Goal: Book appointment/travel/reservation

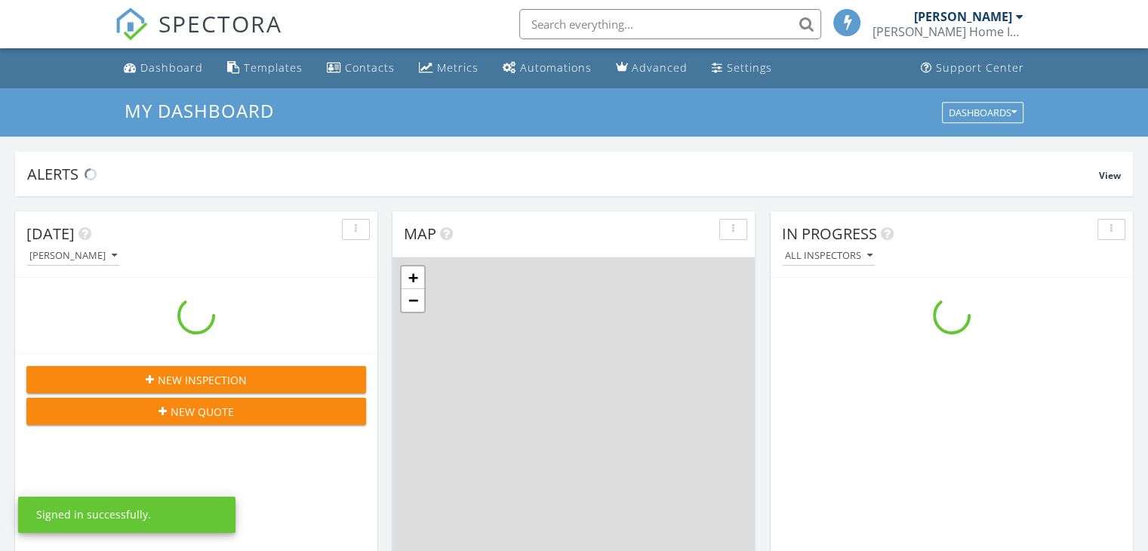
scroll to position [1397, 1171]
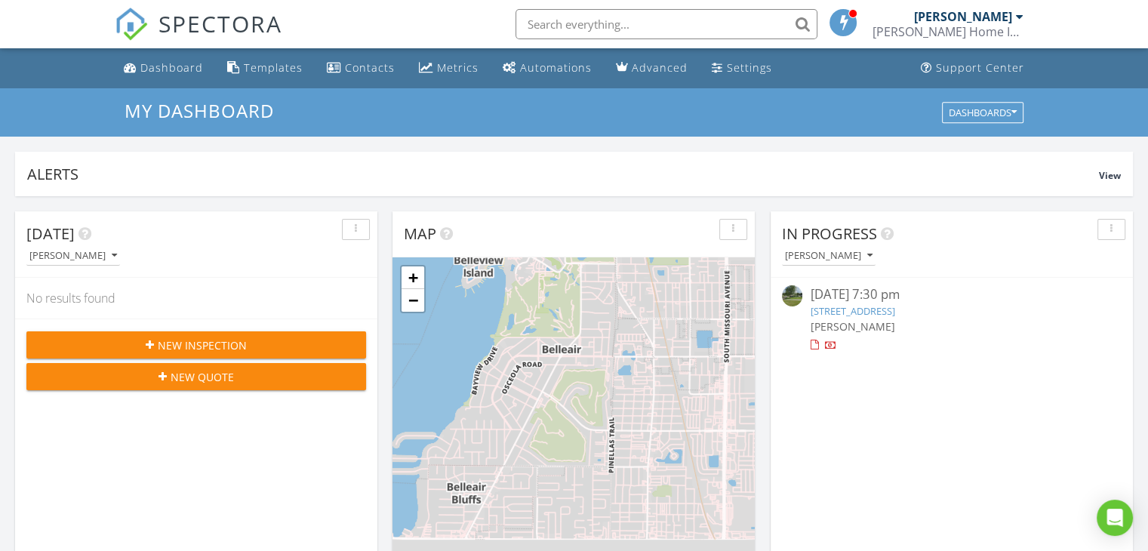
click at [878, 300] on div "08/26/25 7:30 pm" at bounding box center [951, 294] width 283 height 19
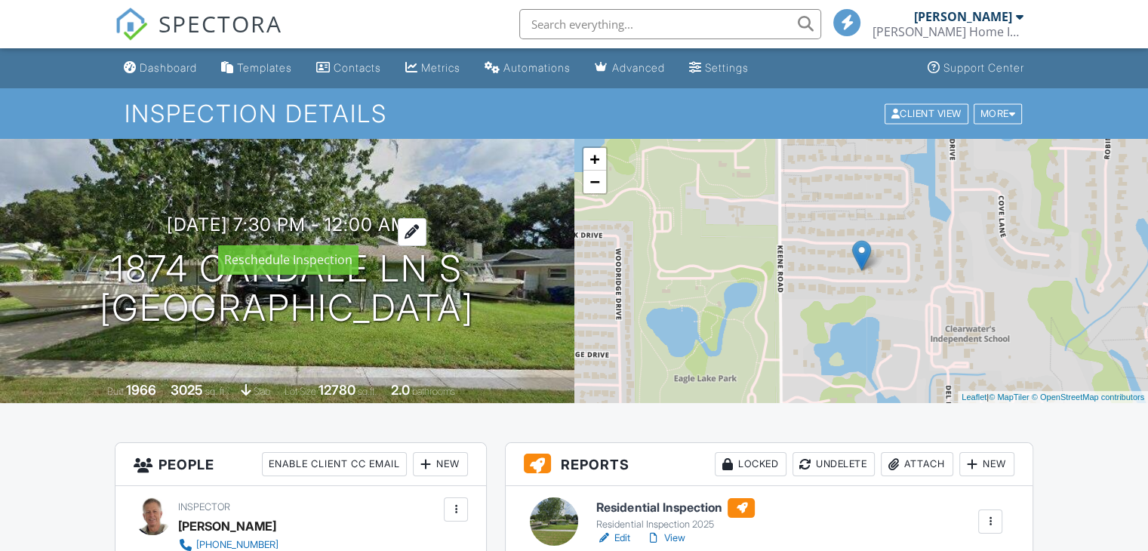
click at [363, 223] on h3 "08/26/2025 7:30 pm - 12:00 am" at bounding box center [287, 224] width 241 height 20
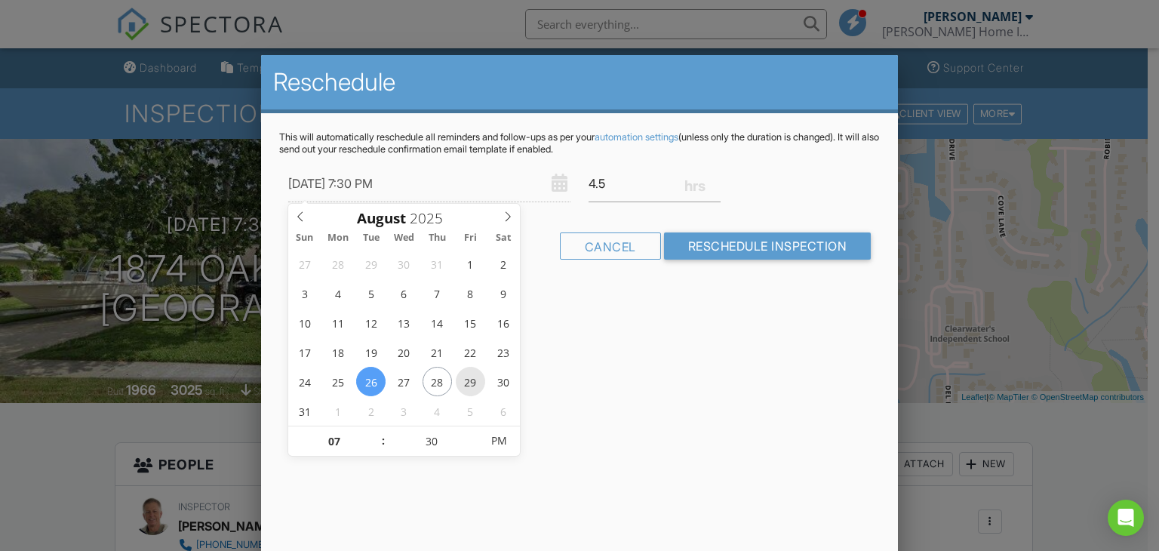
type input "08/29/2025 7:30 PM"
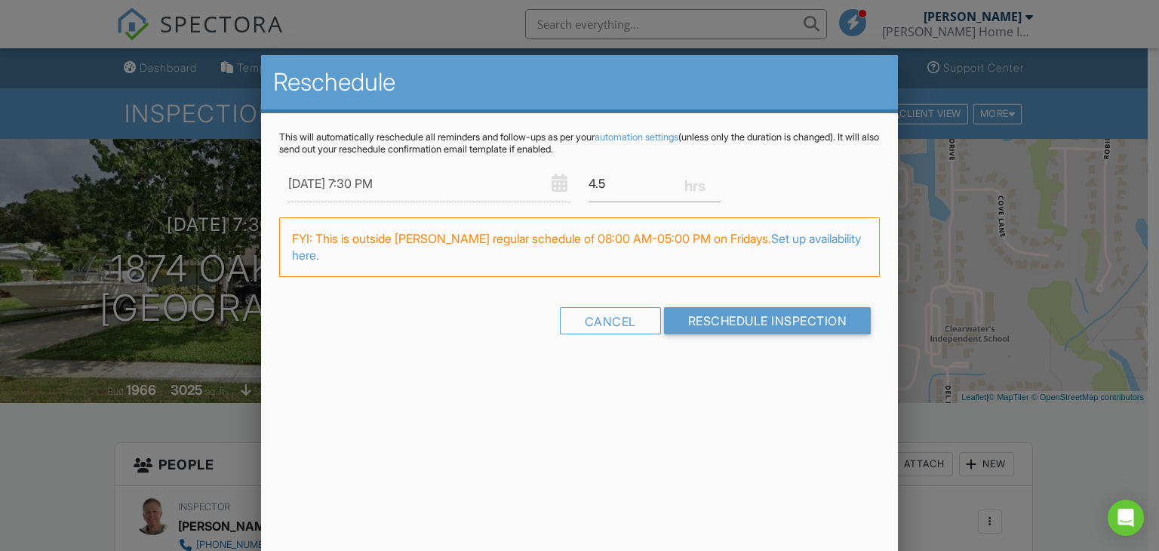
click at [574, 256] on div "FYI: This is outside Joseph Turner's regular schedule of 08:00 AM-05:00 PM on F…" at bounding box center [580, 247] width 602 height 60
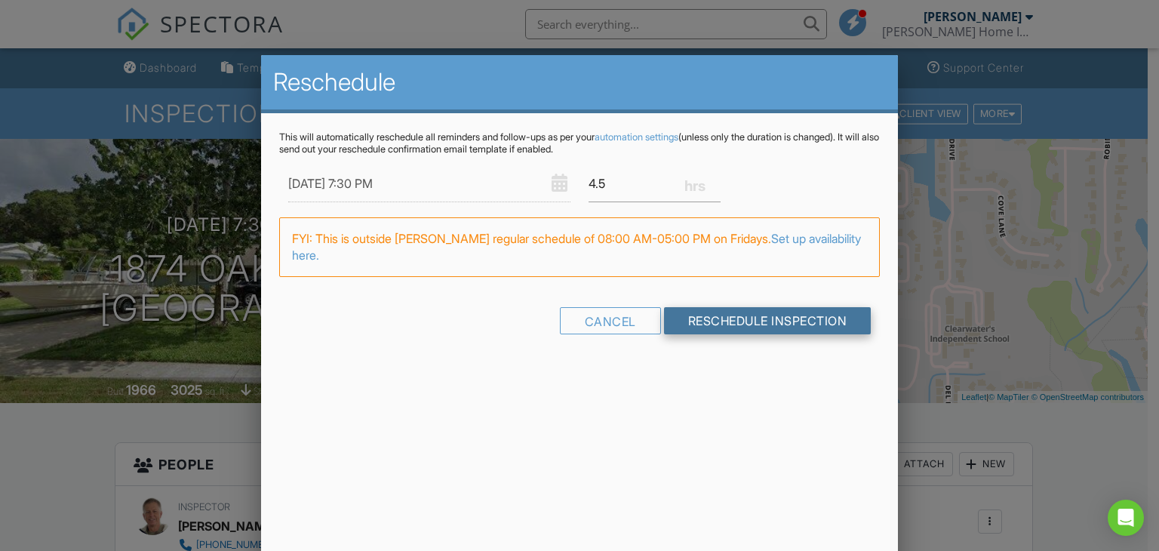
click at [783, 318] on input "Reschedule Inspection" at bounding box center [768, 320] width 208 height 27
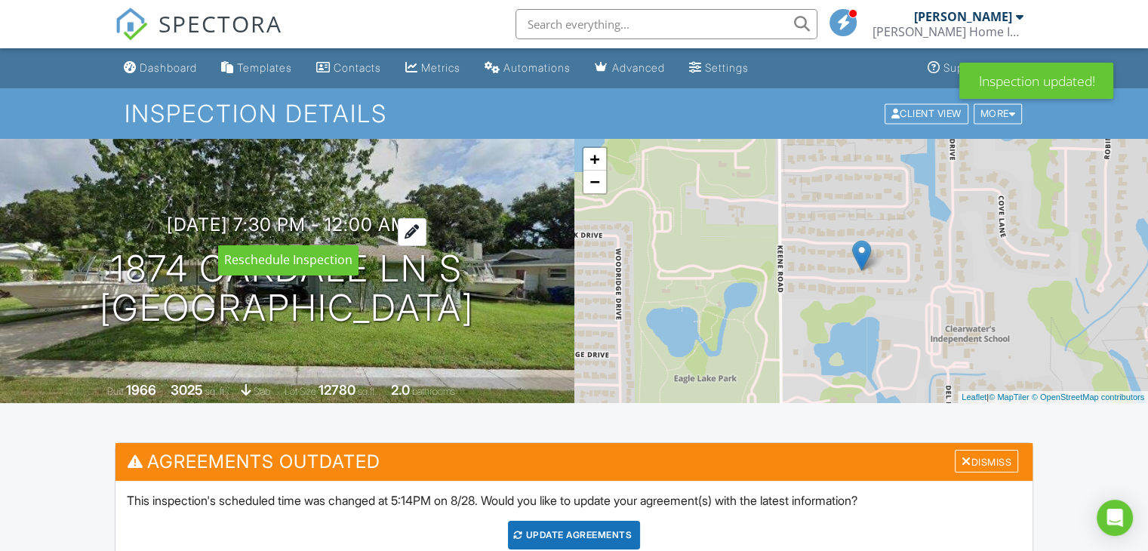
click at [371, 220] on h3 "08/29/2025 7:30 pm - 12:00 am" at bounding box center [287, 224] width 241 height 20
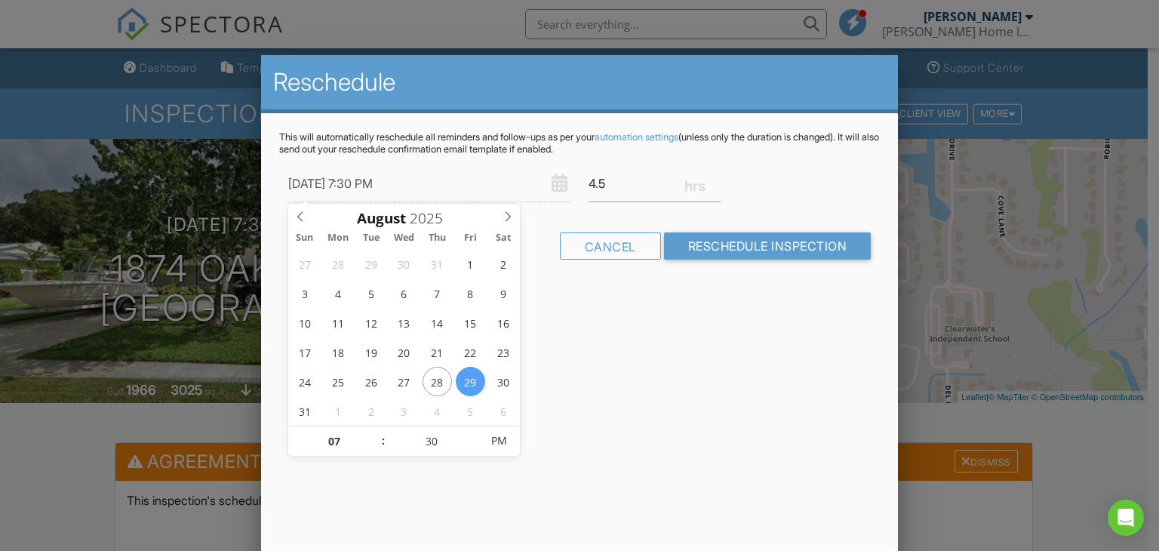
click at [377, 176] on input "08/29/2025 7:30 PM" at bounding box center [429, 183] width 282 height 37
click at [377, 183] on input "08/29/2025 7:30 PM" at bounding box center [429, 183] width 282 height 37
click at [346, 183] on input "08/29/2025 7:30 PM" at bounding box center [429, 183] width 282 height 37
click at [319, 183] on input "08/29/2025 7:30 PM" at bounding box center [429, 183] width 282 height 37
click at [556, 179] on div "08/29/2025 7:30 PM" at bounding box center [429, 183] width 300 height 37
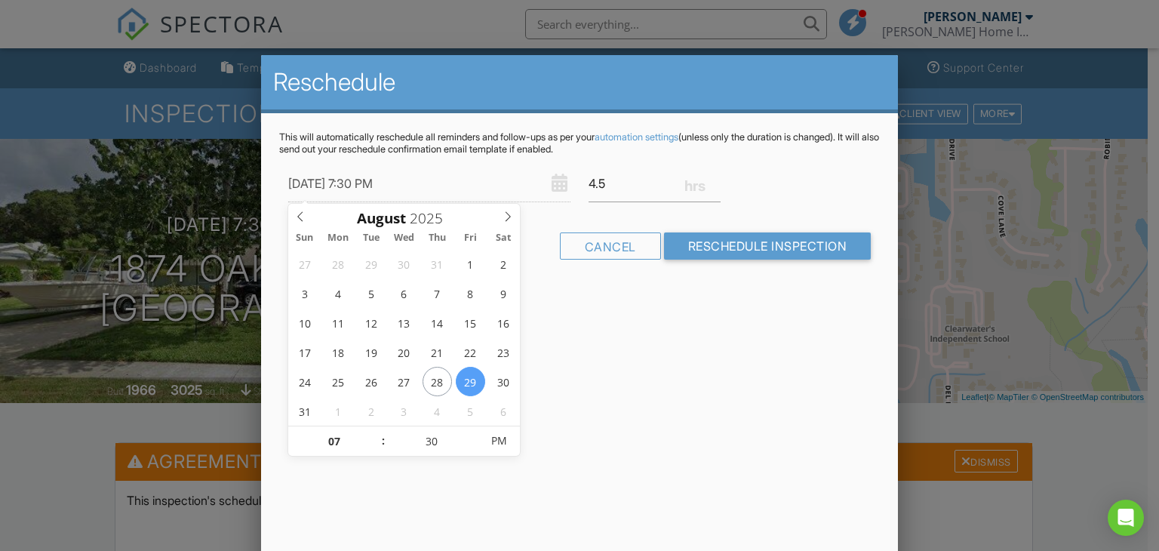
click at [370, 182] on input "08/29/2025 7:30 PM" at bounding box center [429, 183] width 282 height 37
type input "08/29/2025 8:30 PM"
type input "08"
click at [377, 429] on span at bounding box center [376, 433] width 11 height 15
type input "08/29/2025 9:30 PM"
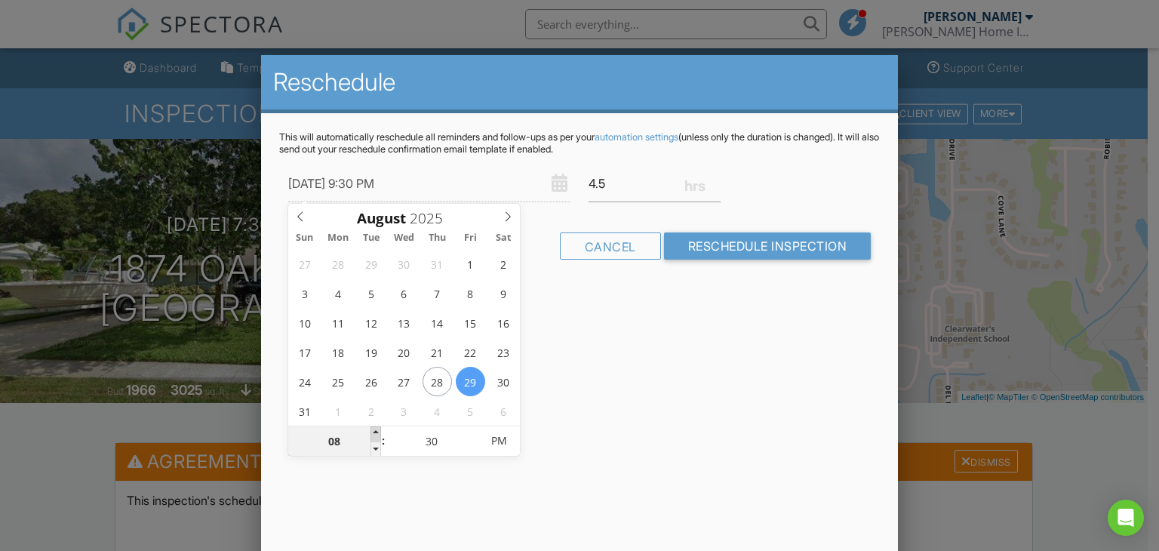
type input "09"
click at [377, 429] on span at bounding box center [376, 433] width 11 height 15
type input "08/29/2025 10:30 PM"
type input "10"
click at [377, 429] on span at bounding box center [376, 433] width 11 height 15
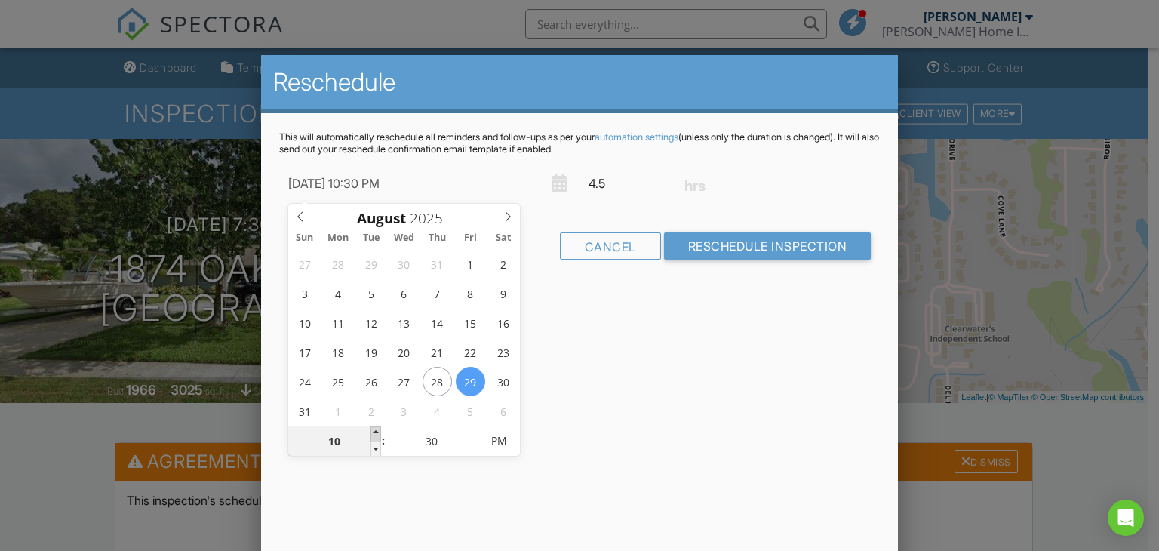
type input "08/29/2025 11:30 PM"
type input "11"
click at [377, 429] on span at bounding box center [376, 433] width 11 height 15
type input "08/29/2025 12:30 AM"
type input "12"
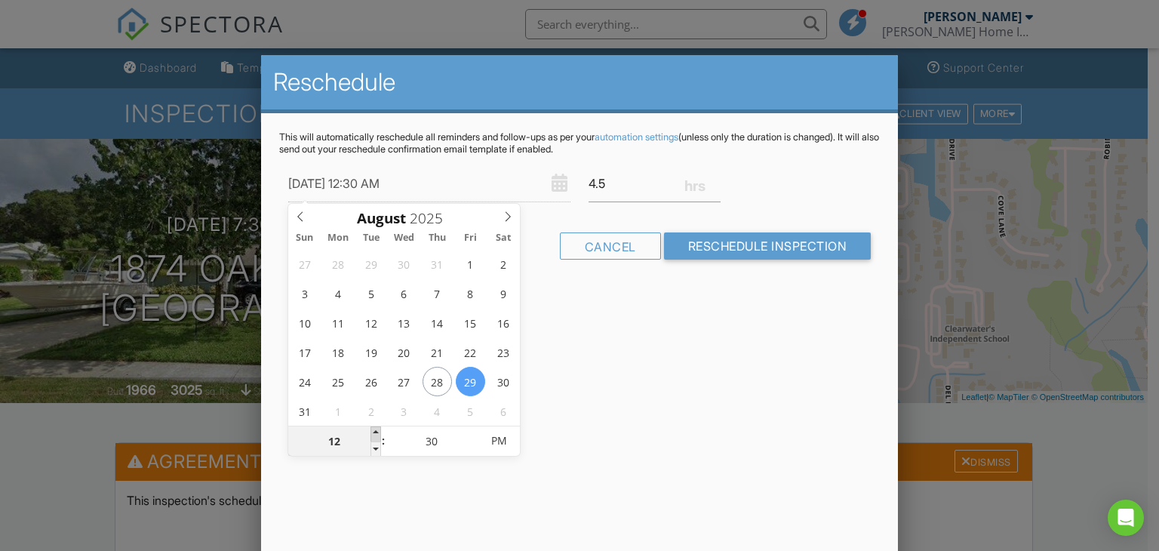
click at [377, 429] on span at bounding box center [376, 433] width 11 height 15
type input "08/29/2025 1:30 AM"
type input "01"
click at [377, 429] on span at bounding box center [376, 433] width 11 height 15
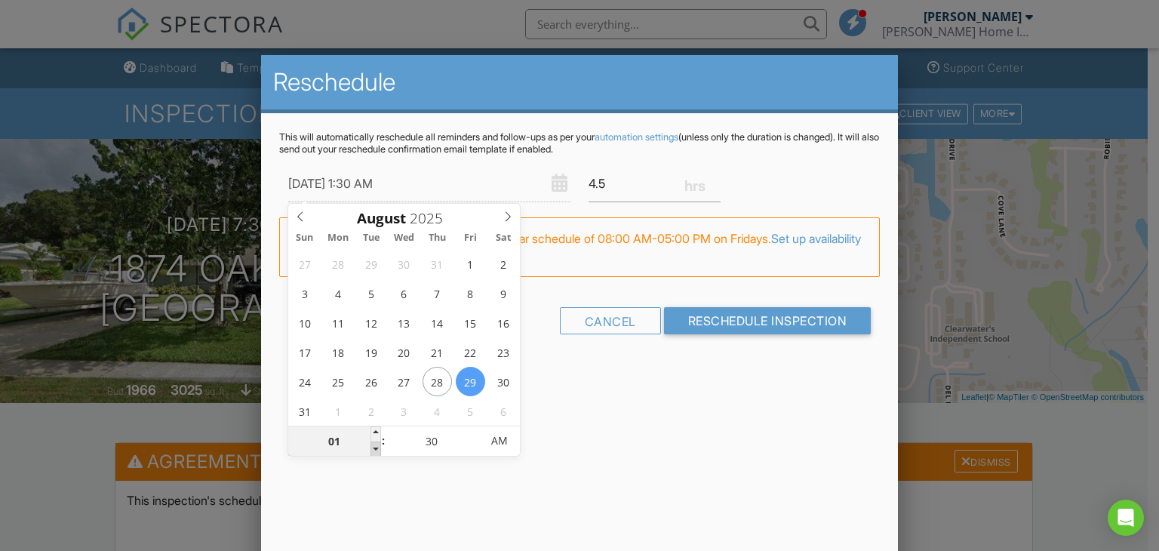
type input "08/29/2025 12:30 AM"
type input "12"
click at [374, 446] on span at bounding box center [376, 449] width 11 height 15
type input "08/29/2025 11:30 PM"
type input "11"
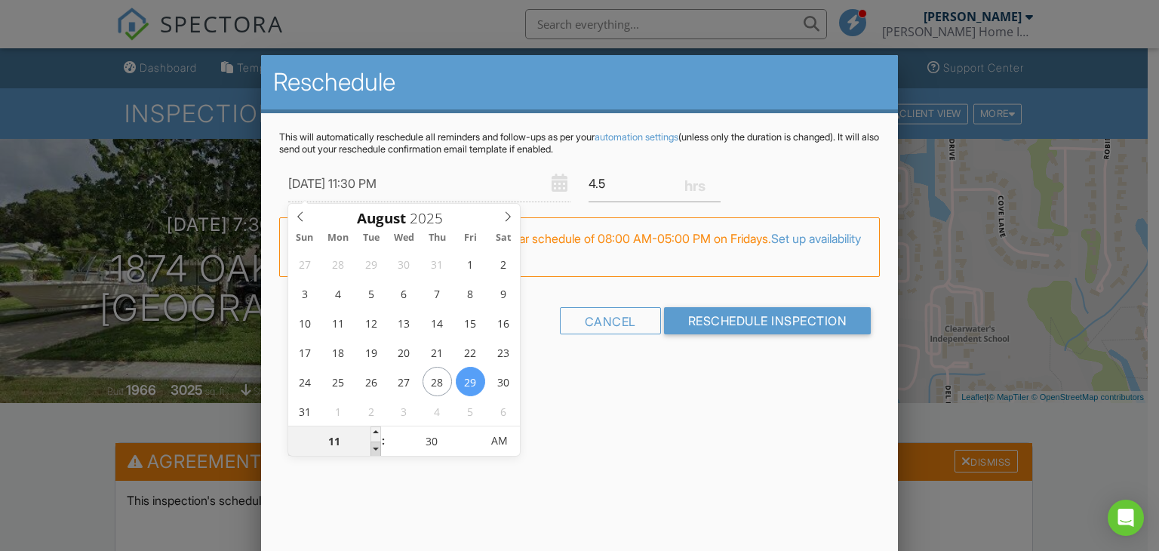
click at [374, 446] on span at bounding box center [376, 449] width 11 height 15
type input "08/29/2025 10:30 PM"
type input "10"
click at [374, 446] on span at bounding box center [376, 449] width 11 height 15
type input "08/29/2025 9:30 PM"
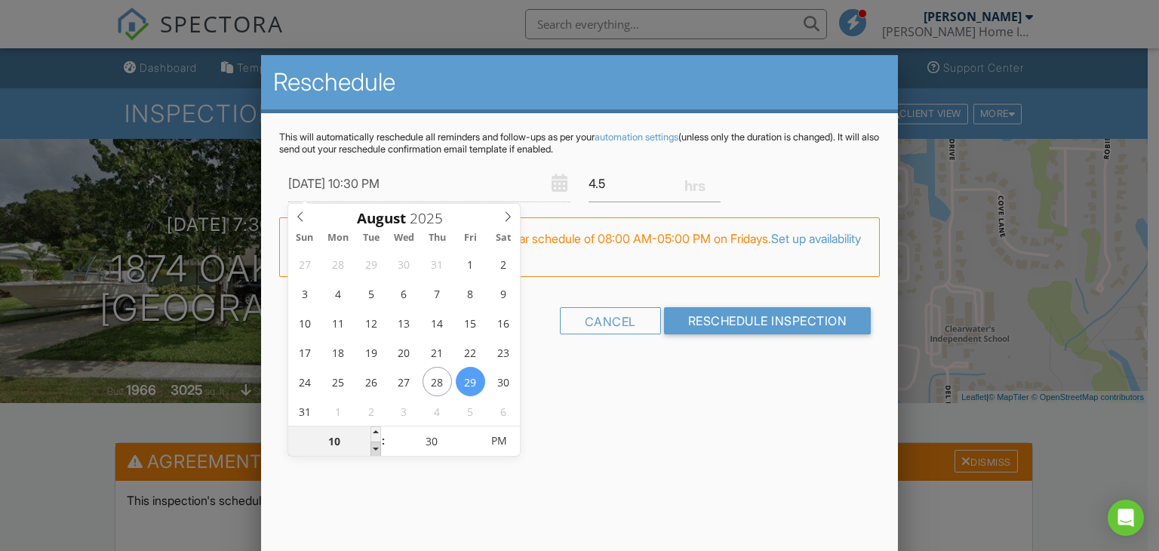
type input "09"
click at [374, 446] on span at bounding box center [376, 449] width 11 height 15
type input "[DATE] 9:30 AM"
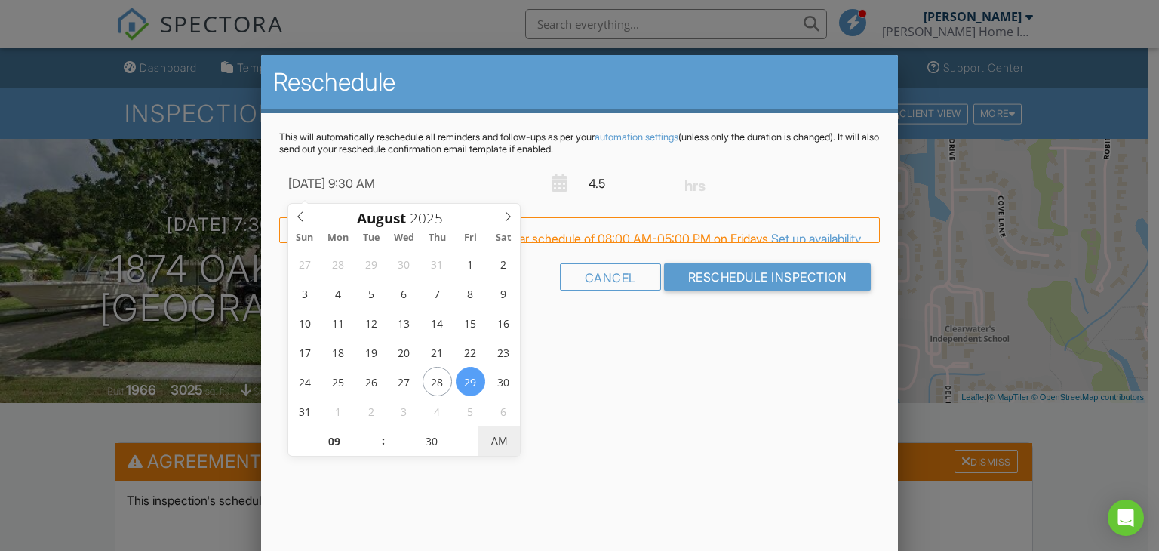
click at [506, 436] on span "AM" at bounding box center [500, 441] width 42 height 30
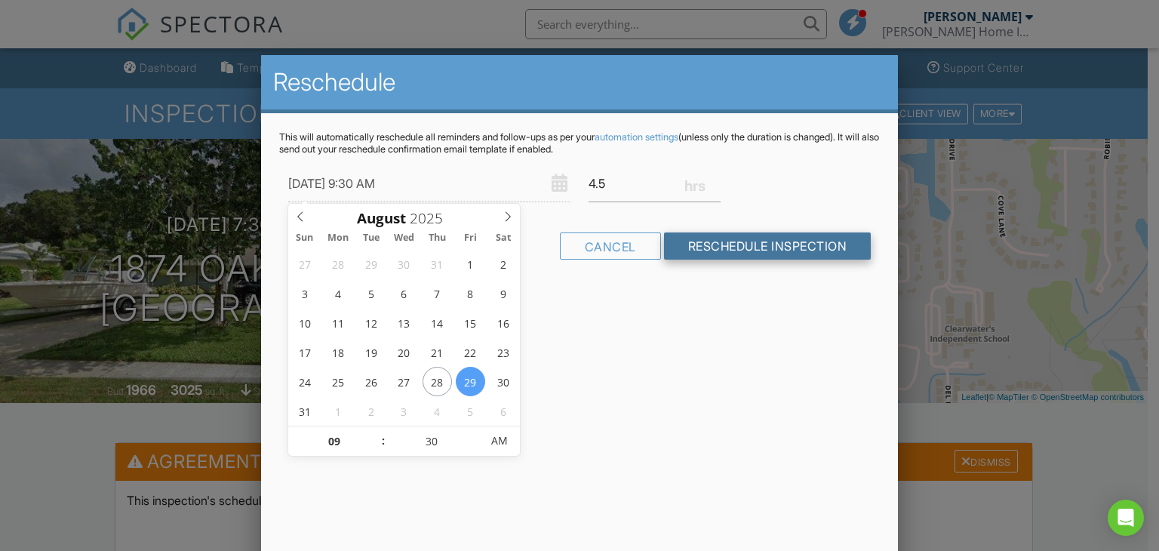
click at [738, 242] on input "Reschedule Inspection" at bounding box center [768, 245] width 208 height 27
